Goal: Task Accomplishment & Management: Use online tool/utility

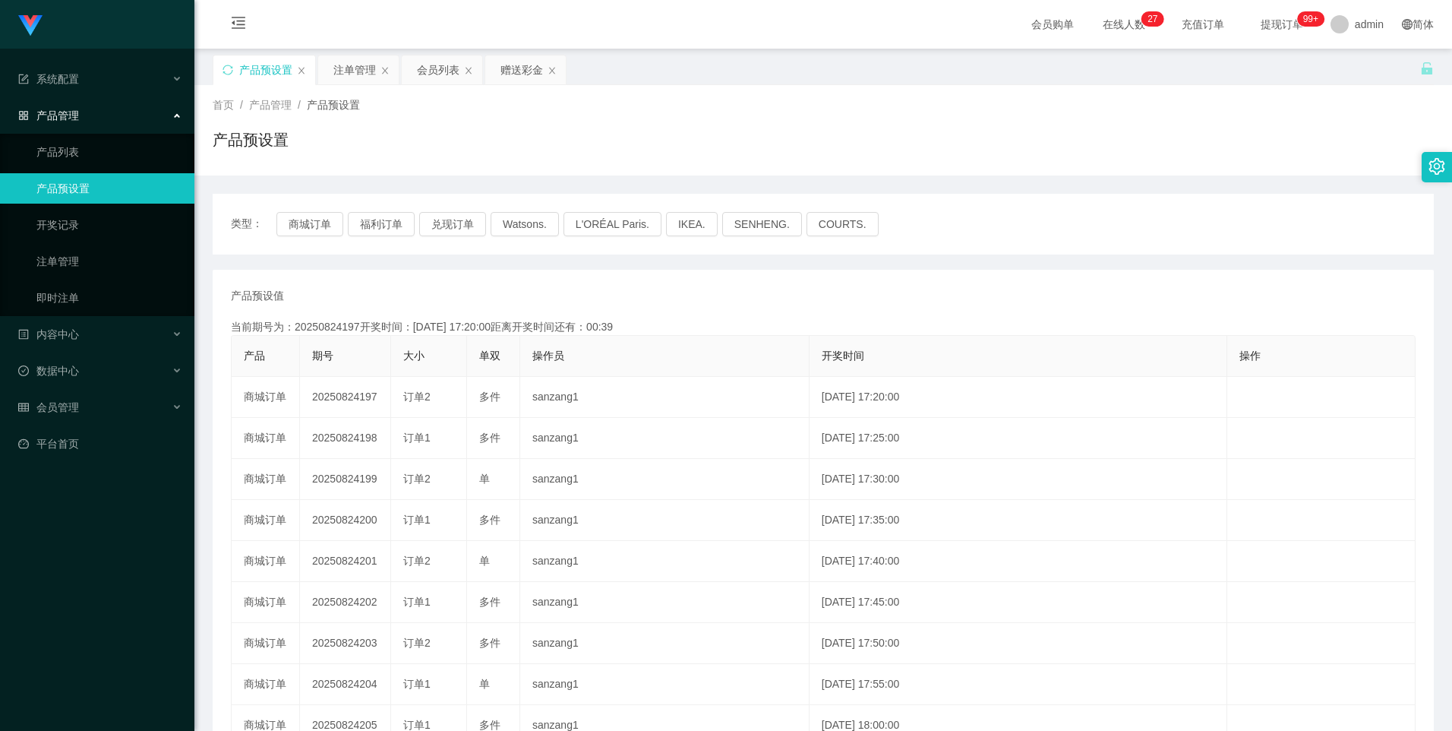
click at [347, 69] on div "注单管理" at bounding box center [354, 69] width 43 height 29
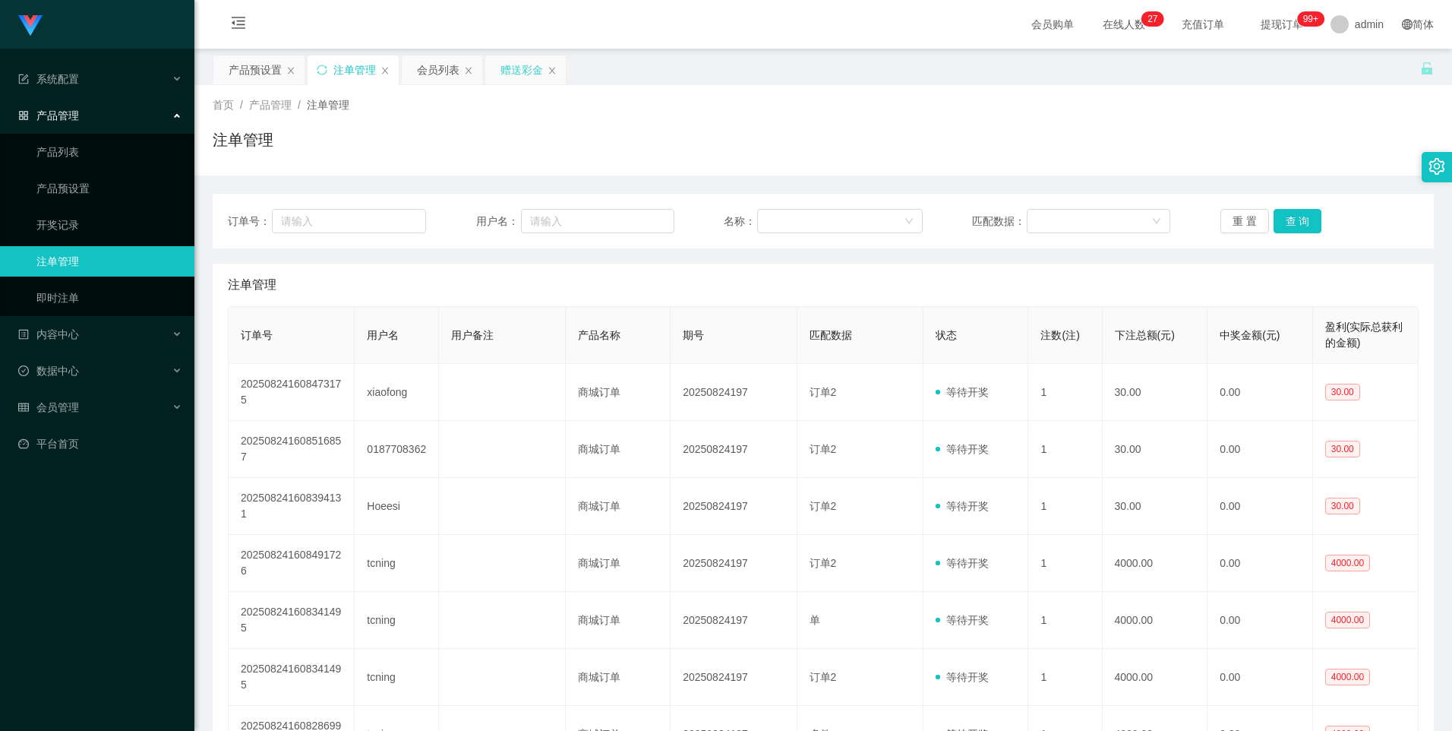
click at [520, 68] on div "赠送彩金" at bounding box center [521, 69] width 43 height 29
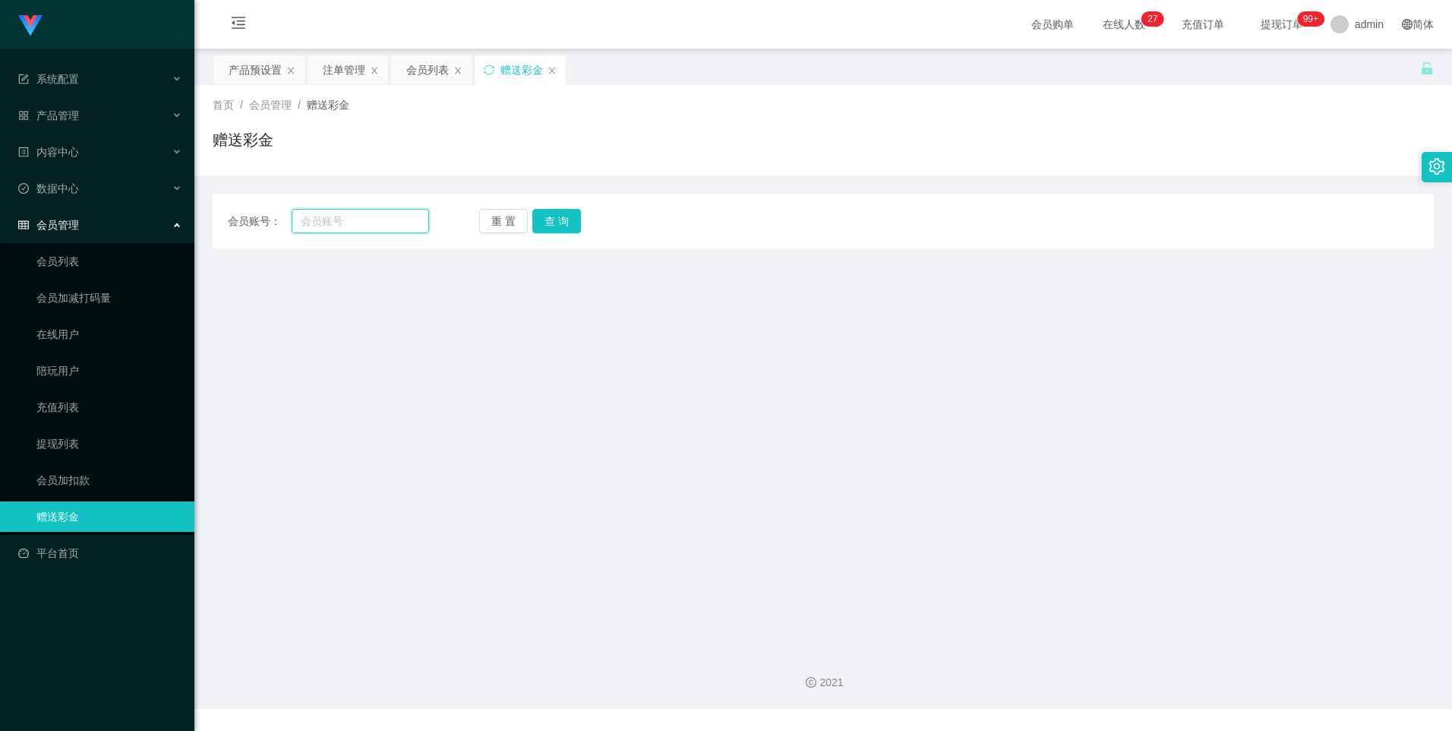
click at [366, 221] on input "text" at bounding box center [360, 221] width 137 height 24
type input "Fang230"
click at [542, 216] on button "查 询" at bounding box center [556, 221] width 49 height 24
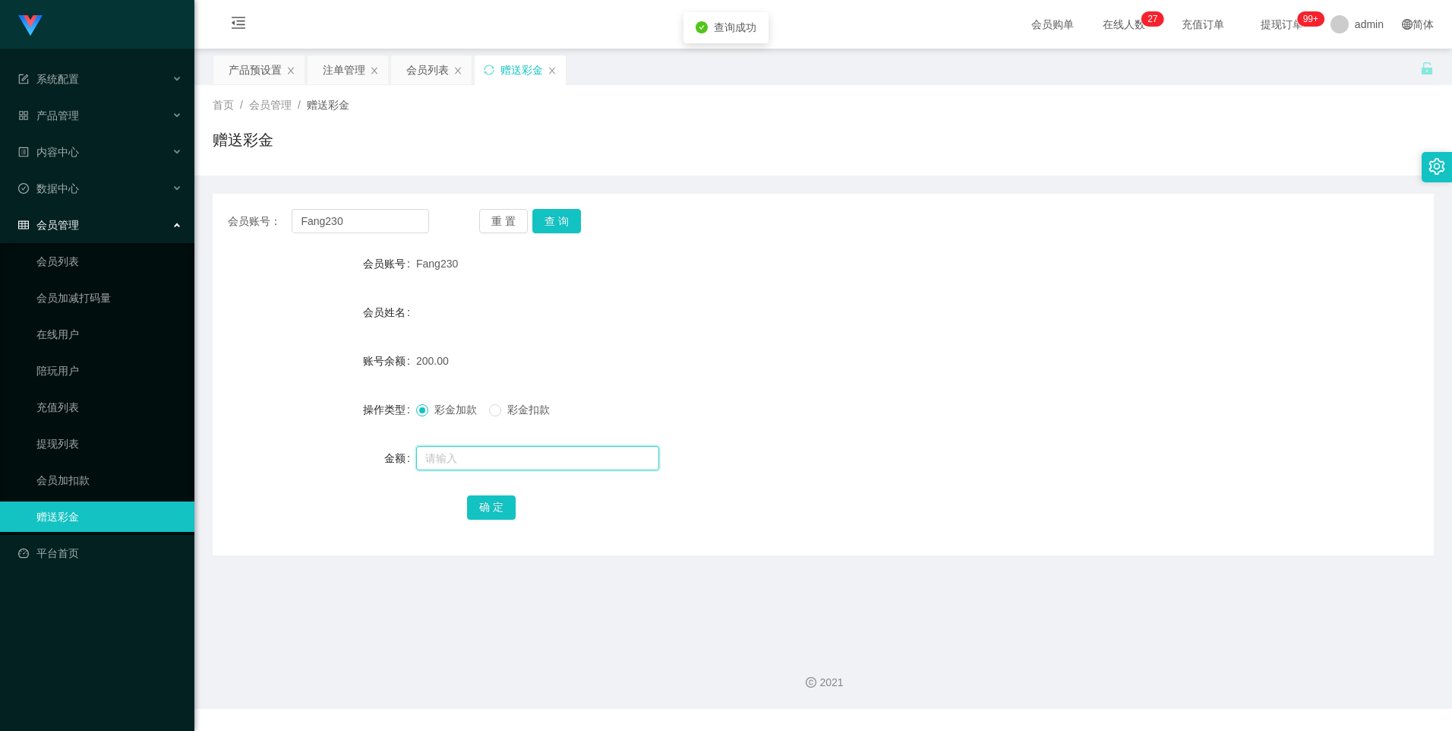
click at [453, 450] on input "text" at bounding box center [537, 458] width 243 height 24
type input "1"
type input "20000"
click at [492, 500] on button "确 定" at bounding box center [491, 507] width 49 height 24
